Goal: Subscribe to service/newsletter

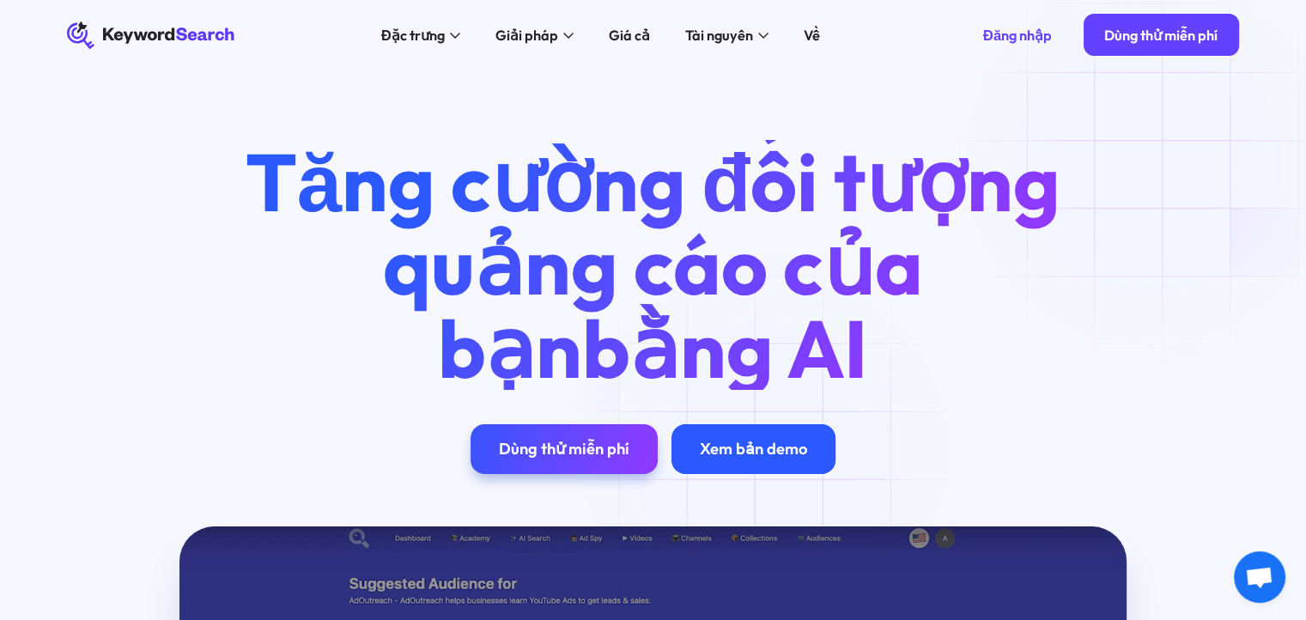
click at [772, 462] on div "Xem bản demo" at bounding box center [752, 448] width 163 height 49
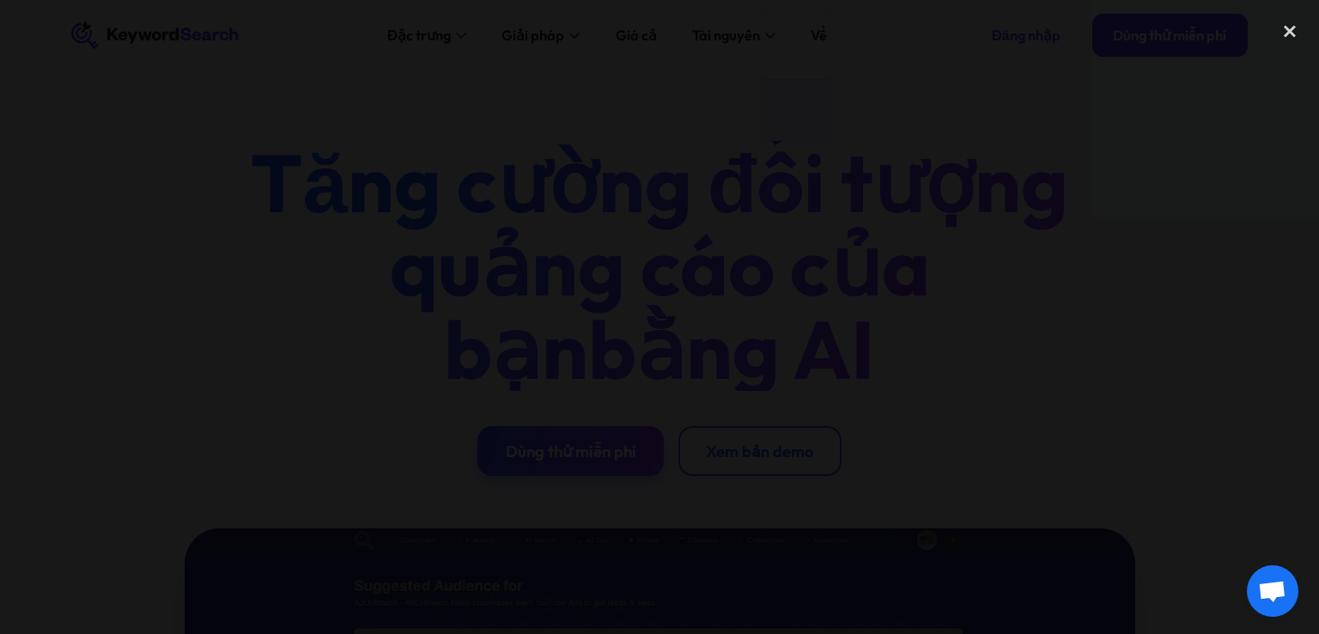
click at [1106, 275] on div at bounding box center [659, 317] width 1319 height 608
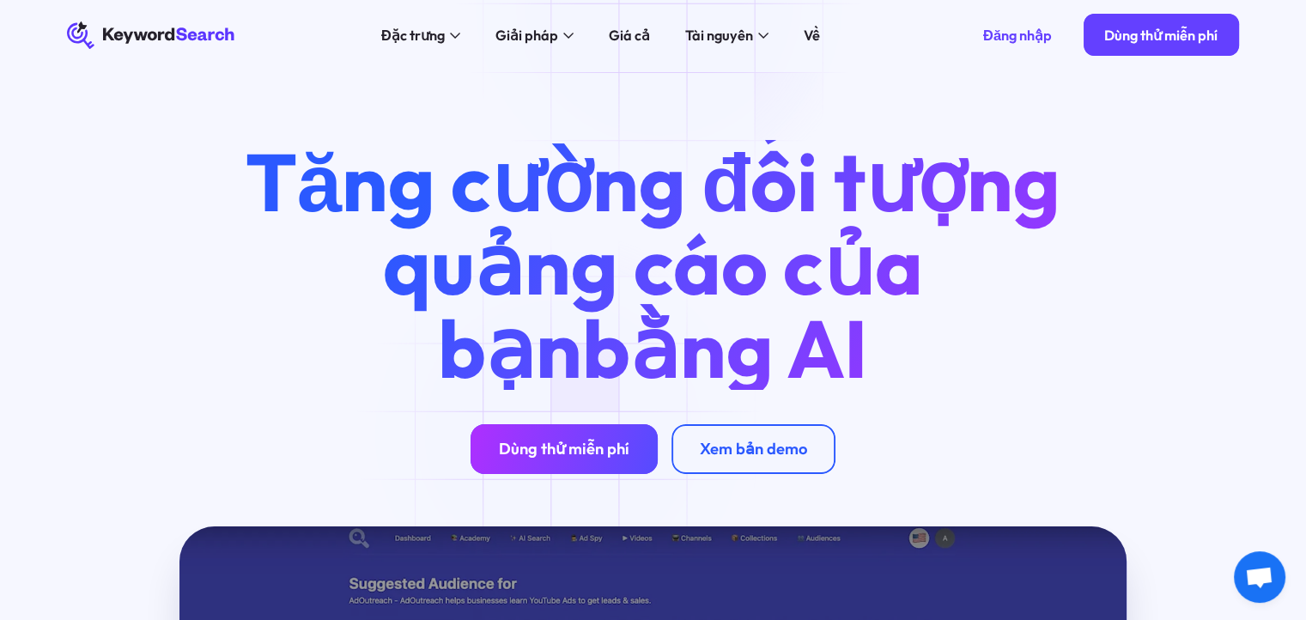
click at [564, 444] on font "Dùng thử miễn phí" at bounding box center [564, 449] width 130 height 20
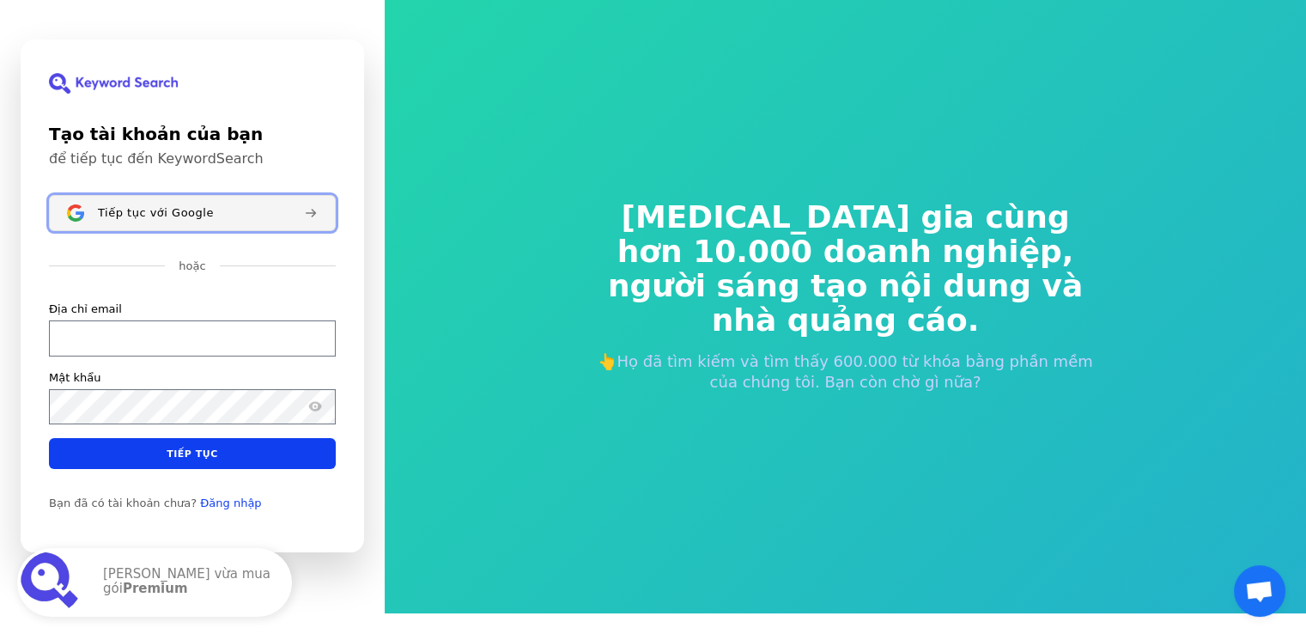
click at [189, 224] on button "Tiếp tục với Google" at bounding box center [192, 213] width 287 height 36
